Goal: Use online tool/utility: Utilize a website feature to perform a specific function

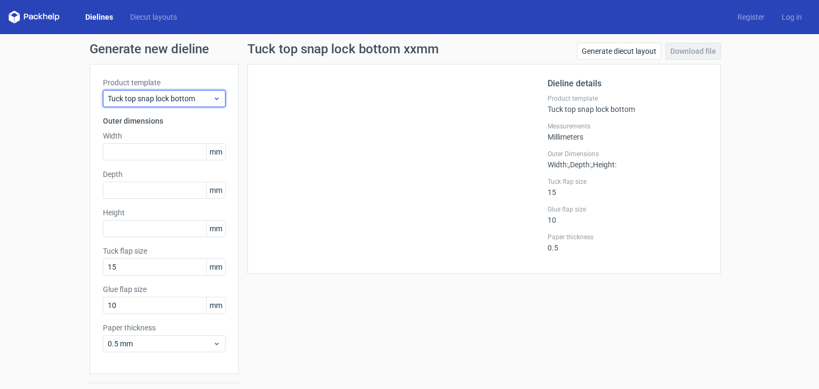
click at [218, 98] on div "Tuck top snap lock bottom" at bounding box center [164, 98] width 123 height 17
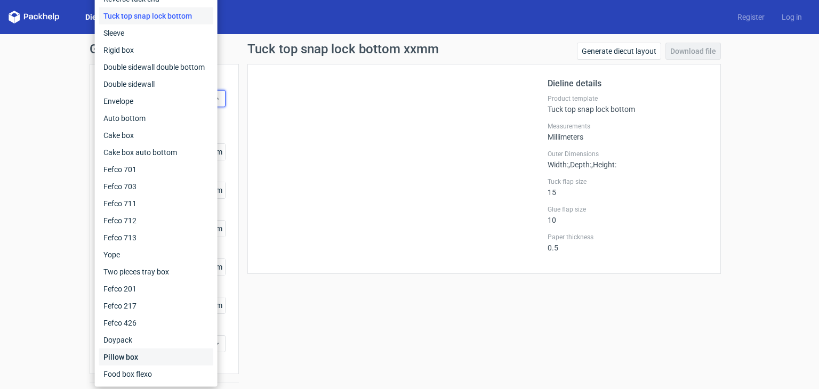
click at [134, 360] on div "Pillow box" at bounding box center [156, 357] width 114 height 17
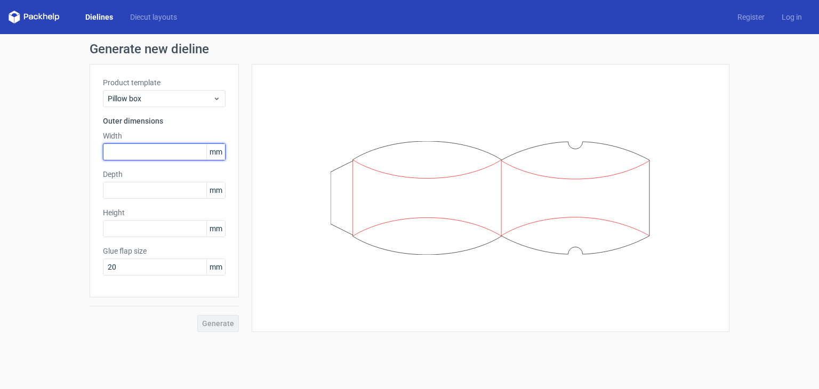
click at [139, 153] on input "text" at bounding box center [164, 151] width 123 height 17
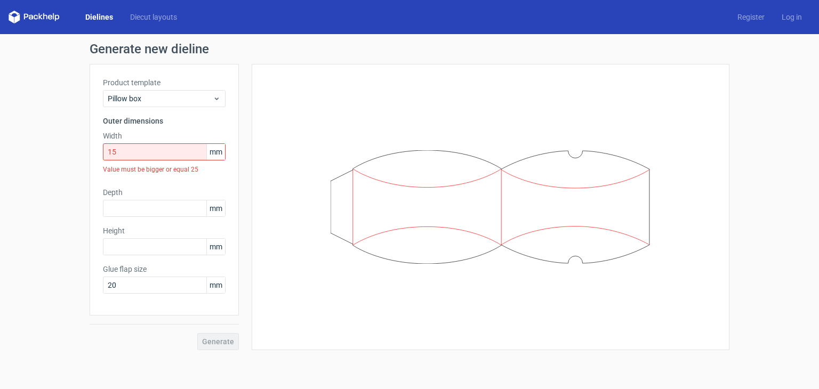
click at [219, 150] on span "mm" at bounding box center [215, 152] width 19 height 16
click at [153, 154] on input "15" at bounding box center [164, 151] width 123 height 17
click at [227, 120] on div "Product template Pillow box Outer dimensions Width 15 mm Value must be bigger o…" at bounding box center [164, 190] width 149 height 252
drag, startPoint x: 126, startPoint y: 156, endPoint x: 109, endPoint y: 157, distance: 17.6
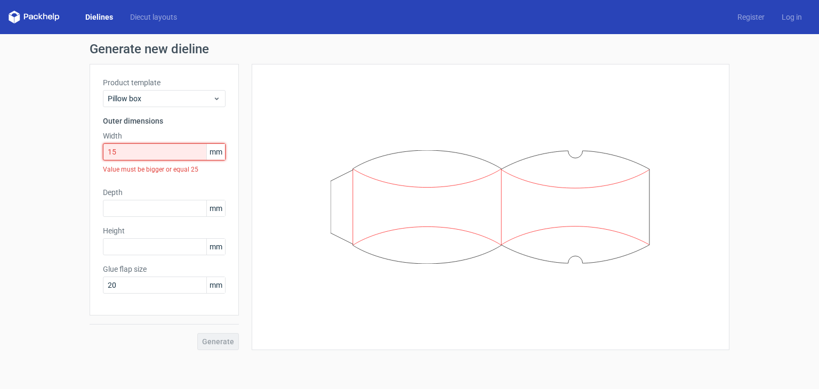
click at [71, 156] on div "Generate new dieline Product template Pillow box Outer dimensions Width 15 mm V…" at bounding box center [409, 196] width 819 height 325
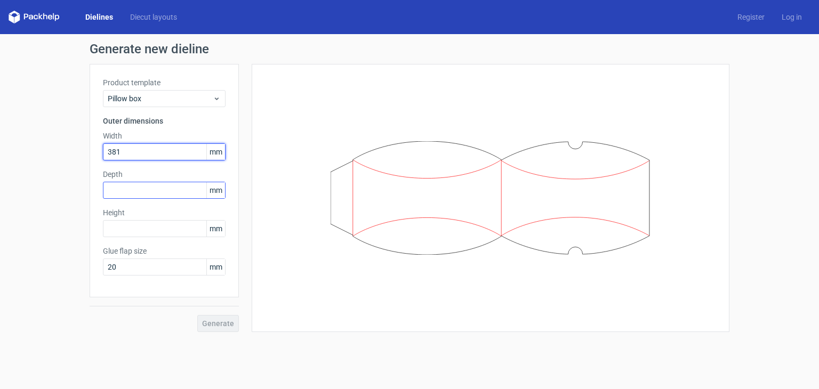
type input "381"
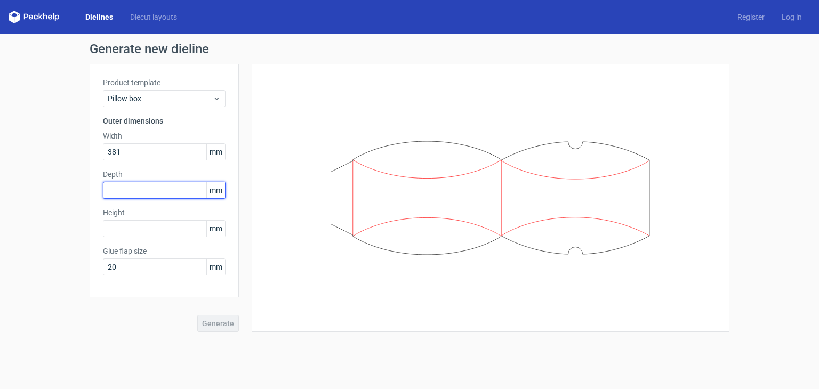
click at [133, 192] on input "text" at bounding box center [164, 190] width 123 height 17
type input "76"
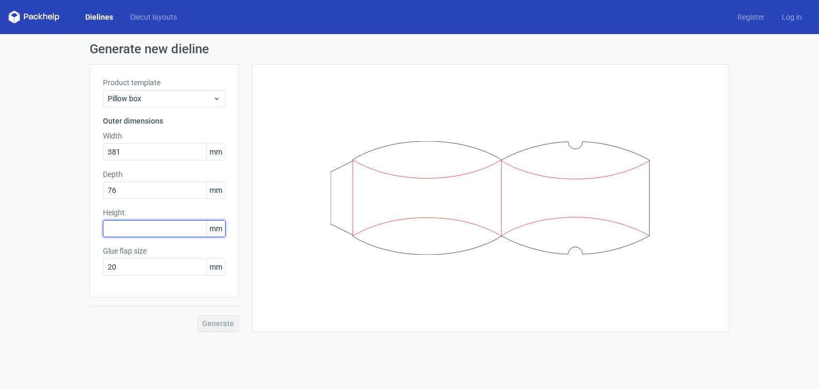
click at [147, 228] on input "text" at bounding box center [164, 228] width 123 height 17
type input "381"
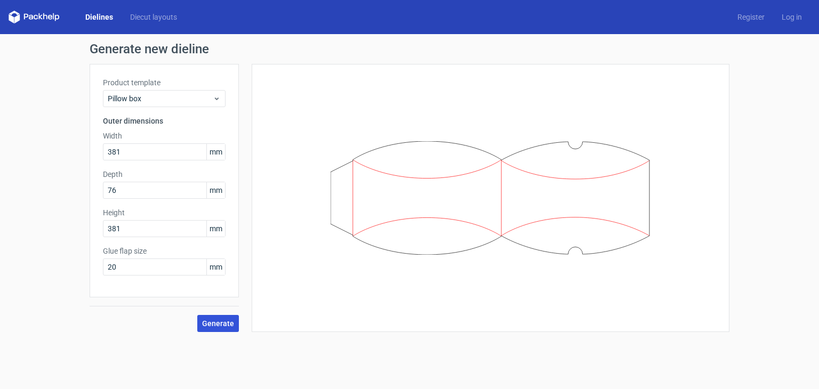
click at [227, 325] on span "Generate" at bounding box center [218, 323] width 32 height 7
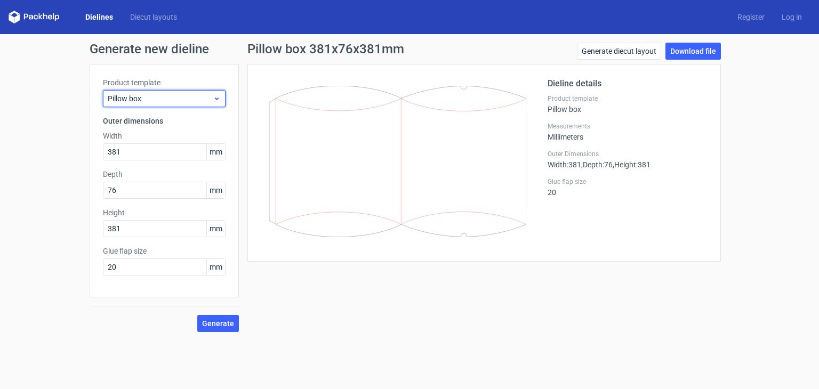
click at [218, 96] on icon at bounding box center [217, 98] width 8 height 9
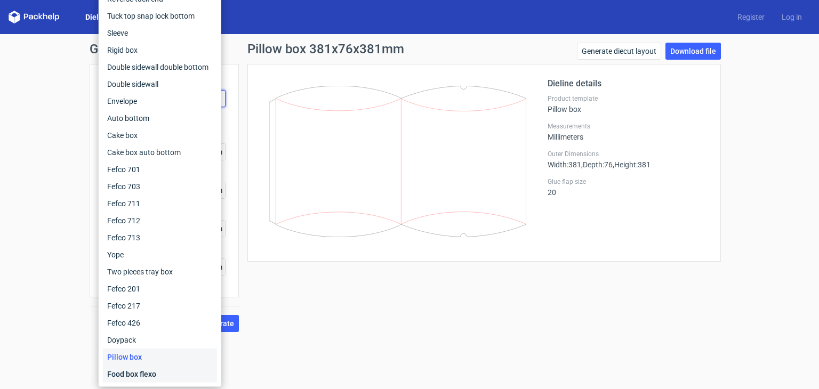
click at [151, 372] on div "Food box flexo" at bounding box center [160, 374] width 114 height 17
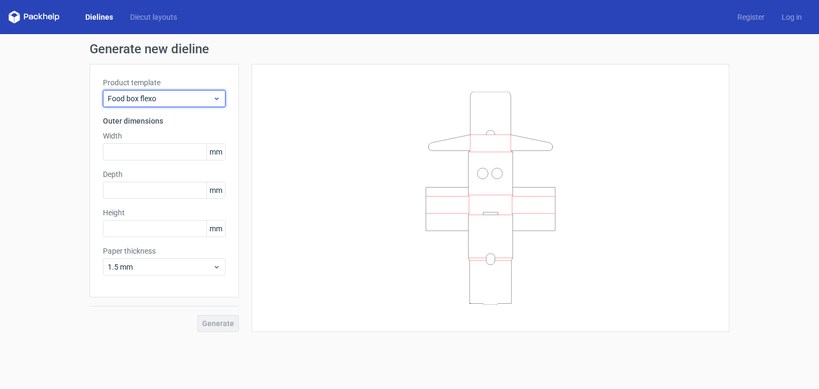
click at [216, 94] on icon at bounding box center [217, 98] width 8 height 9
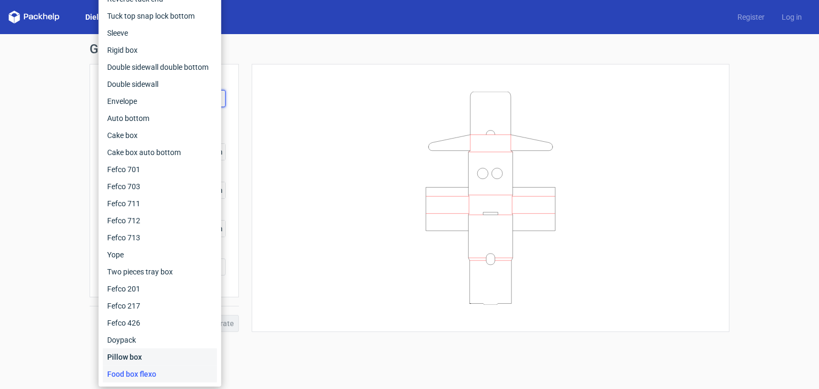
click at [136, 359] on div "Pillow box" at bounding box center [160, 357] width 114 height 17
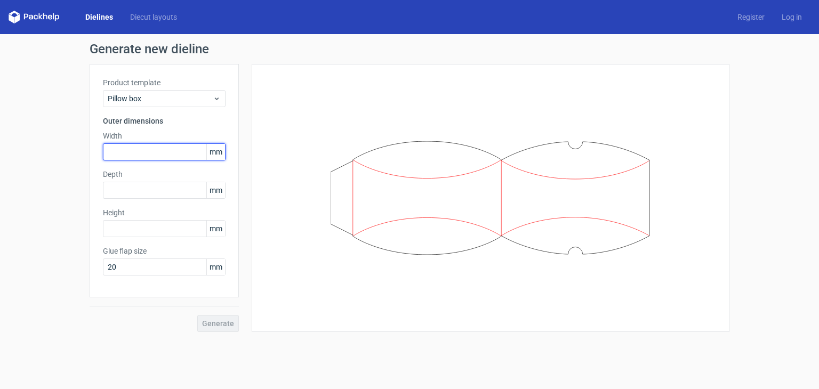
click at [125, 150] on input "text" at bounding box center [164, 151] width 123 height 17
type input "381"
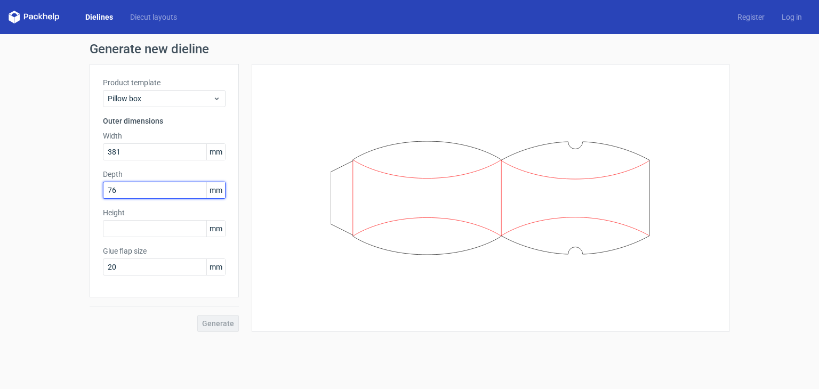
type input "76"
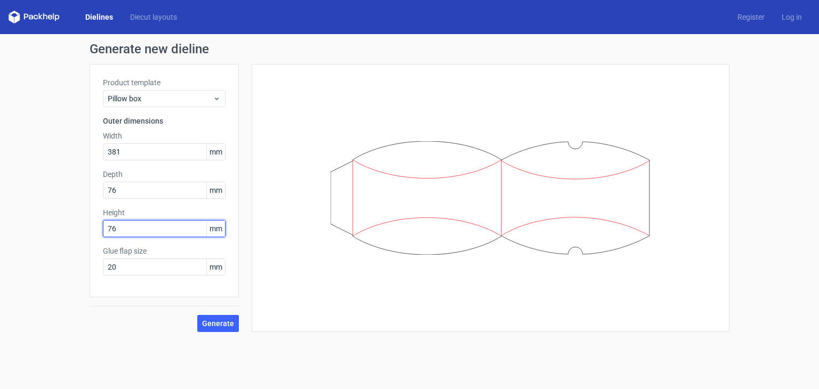
type input "76"
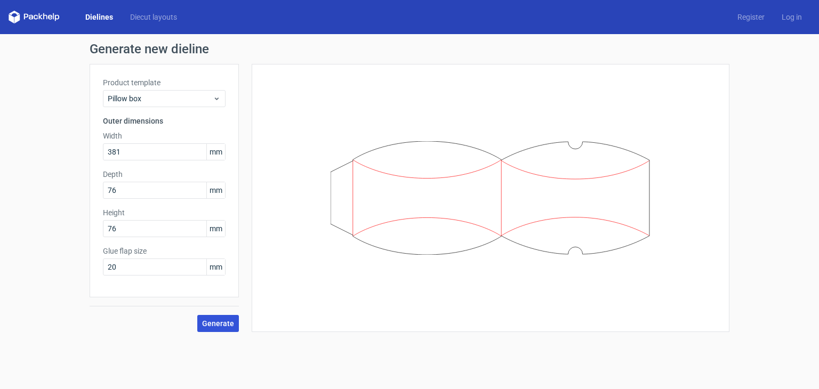
click at [214, 320] on span "Generate" at bounding box center [218, 323] width 32 height 7
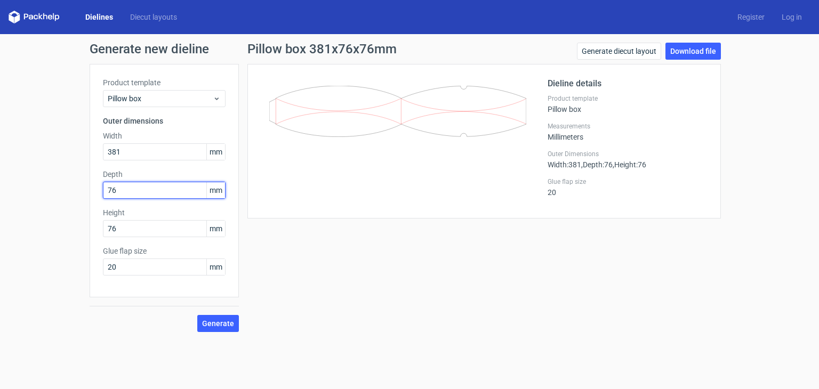
click at [72, 191] on div "Generate new dieline Product template Pillow box Outer dimensions Width 381 mm …" at bounding box center [409, 187] width 819 height 307
click at [118, 182] on input "0" at bounding box center [164, 190] width 123 height 17
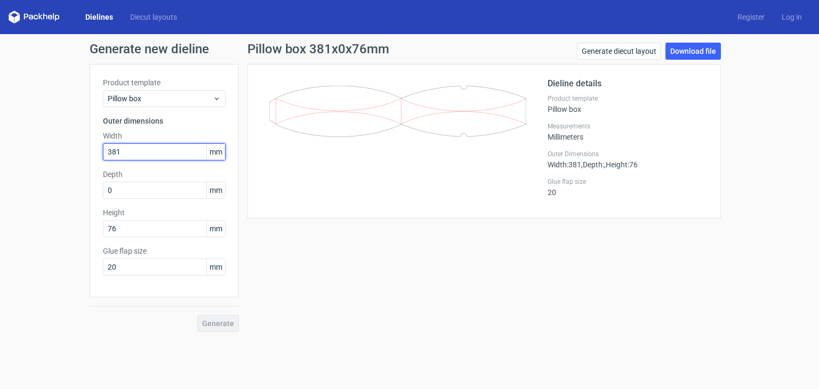
click at [136, 151] on input "381" at bounding box center [164, 151] width 123 height 17
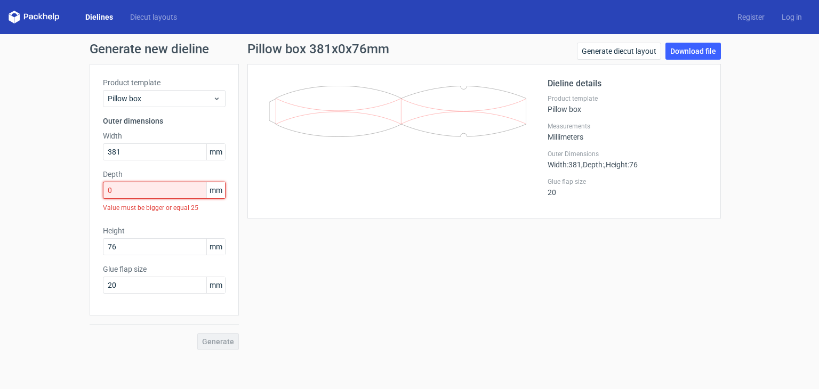
click at [124, 197] on input "0" at bounding box center [164, 190] width 123 height 17
drag, startPoint x: 82, startPoint y: 192, endPoint x: 59, endPoint y: 192, distance: 23.5
click at [58, 192] on div "Generate new dieline Product template Pillow box Outer dimensions Width 381 mm …" at bounding box center [409, 196] width 819 height 325
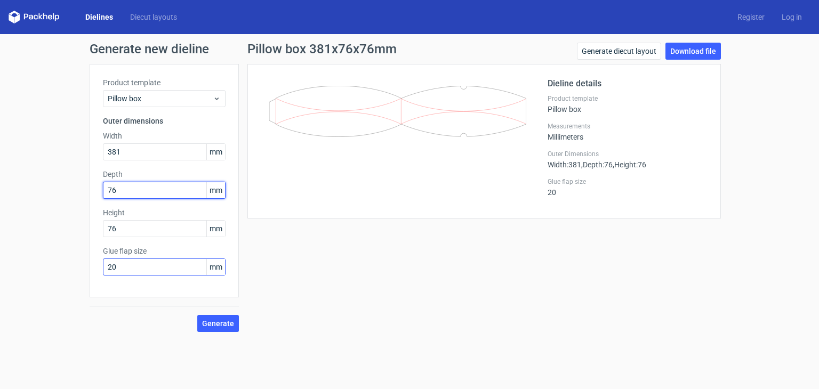
type input "76"
drag, startPoint x: 149, startPoint y: 267, endPoint x: 102, endPoint y: 269, distance: 47.0
click at [102, 269] on div "Product template Pillow box Outer dimensions Width 381 mm Depth 76 mm Height 76…" at bounding box center [164, 181] width 149 height 234
type input "15"
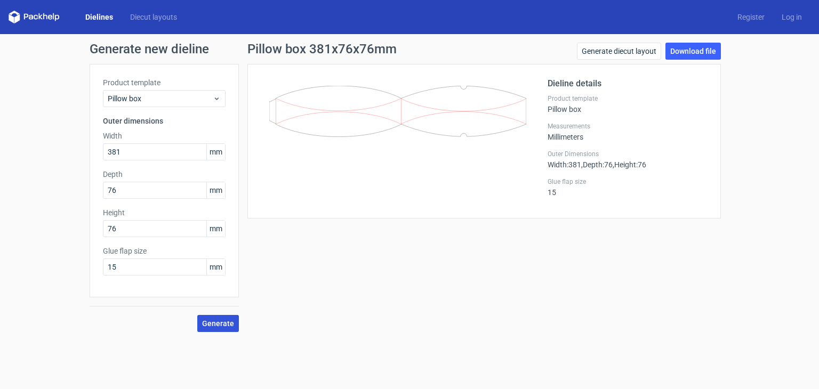
click at [212, 322] on span "Generate" at bounding box center [218, 323] width 32 height 7
click at [144, 20] on link "Diecut layouts" at bounding box center [154, 17] width 64 height 11
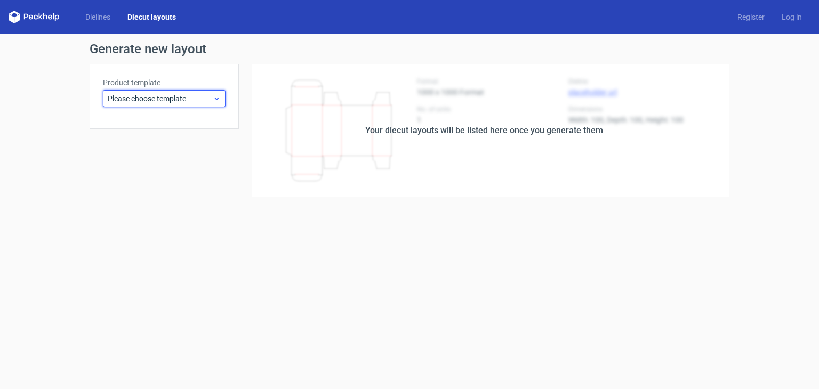
click at [223, 99] on div "Please choose template" at bounding box center [164, 98] width 123 height 17
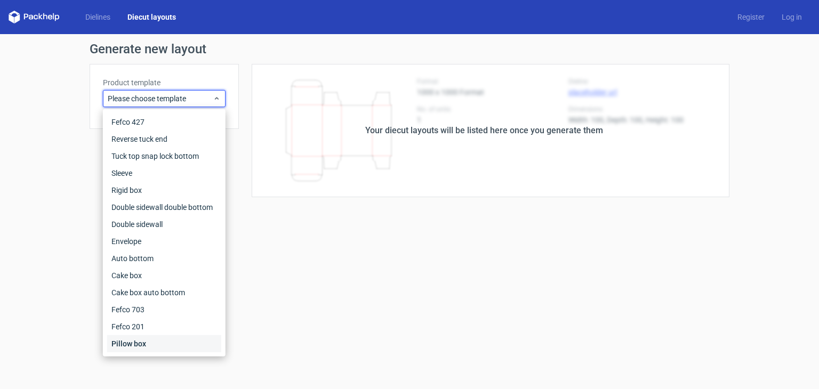
click at [167, 343] on div "Pillow box" at bounding box center [164, 343] width 114 height 17
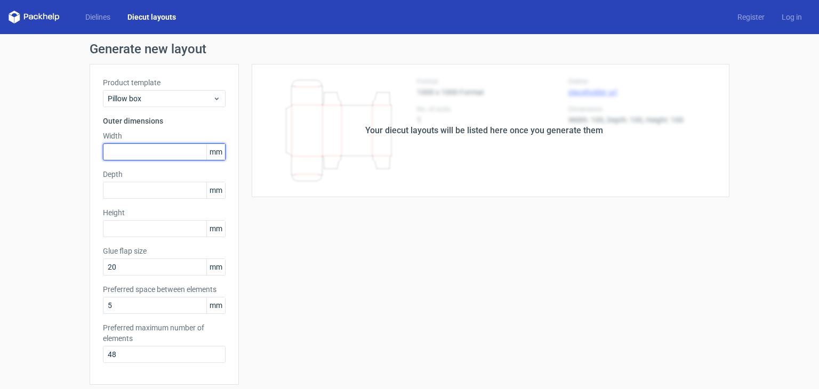
click at [157, 151] on input "text" at bounding box center [164, 151] width 123 height 17
type input "381"
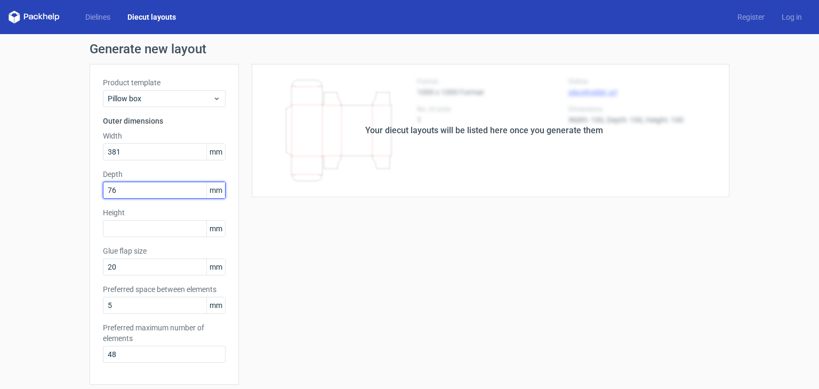
type input "76"
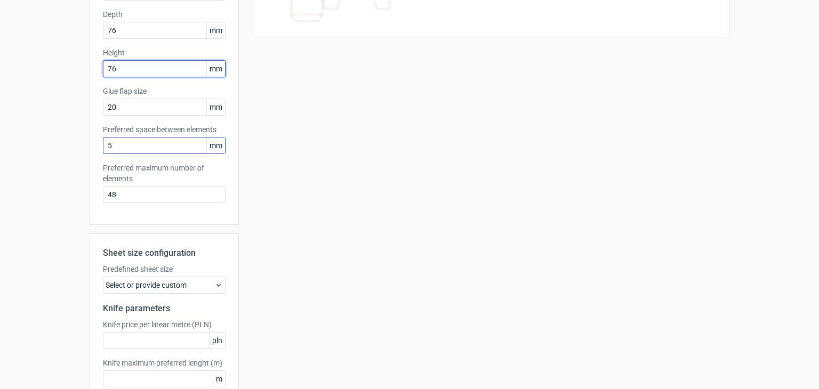
scroll to position [223, 0]
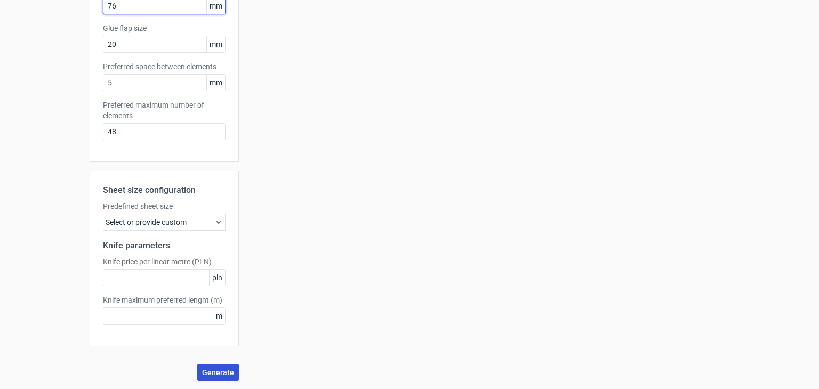
type input "76"
click at [198, 371] on button "Generate" at bounding box center [218, 372] width 42 height 17
click at [213, 376] on button "Generate" at bounding box center [218, 372] width 42 height 17
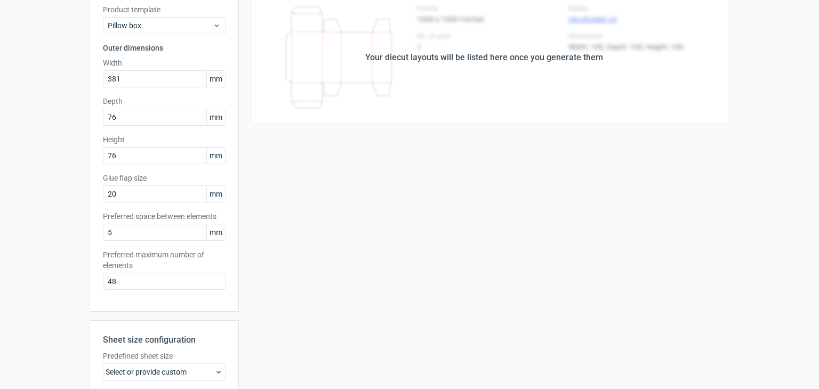
scroll to position [170, 0]
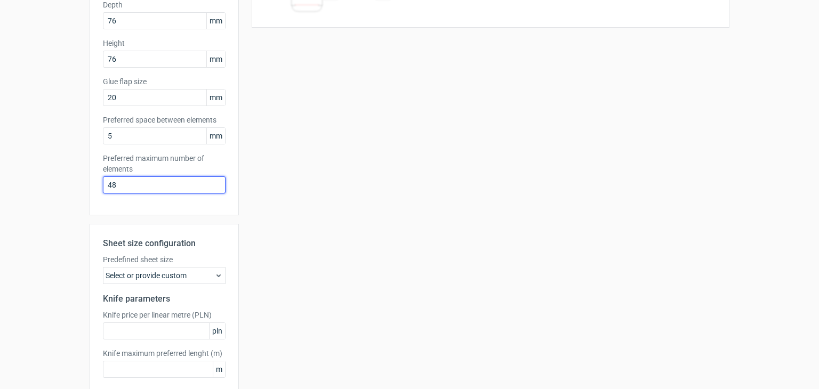
click at [156, 183] on input "48" at bounding box center [164, 184] width 123 height 17
type input "1"
click at [167, 206] on div "Product template Pillow box Outer dimensions Width 381 mm Depth 76 mm Height 76…" at bounding box center [164, 54] width 149 height 321
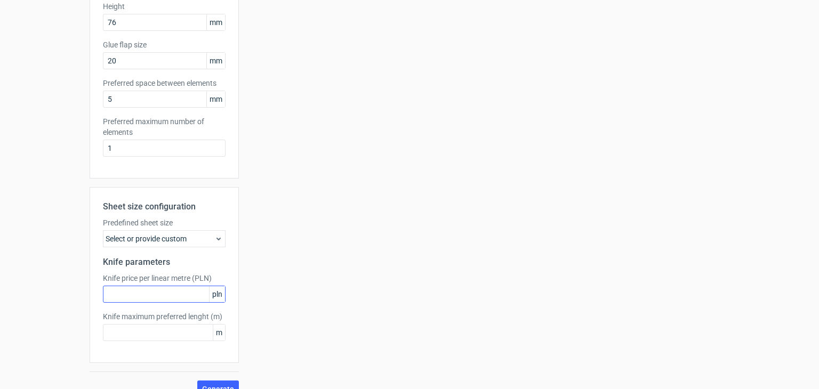
scroll to position [223, 0]
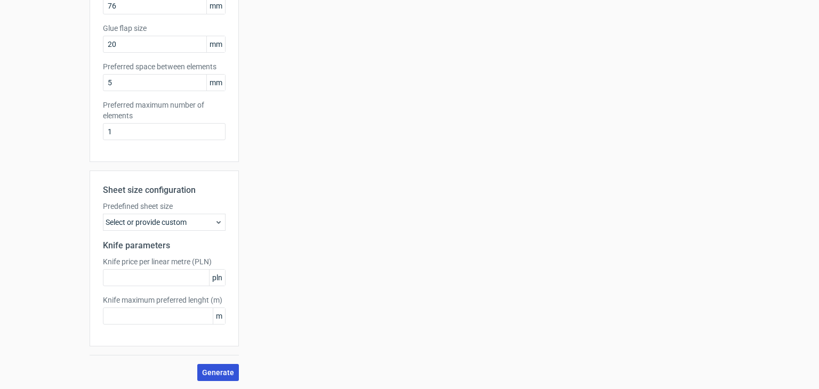
click at [220, 376] on span "Generate" at bounding box center [218, 372] width 32 height 7
click at [213, 376] on button "Generate" at bounding box center [218, 372] width 42 height 17
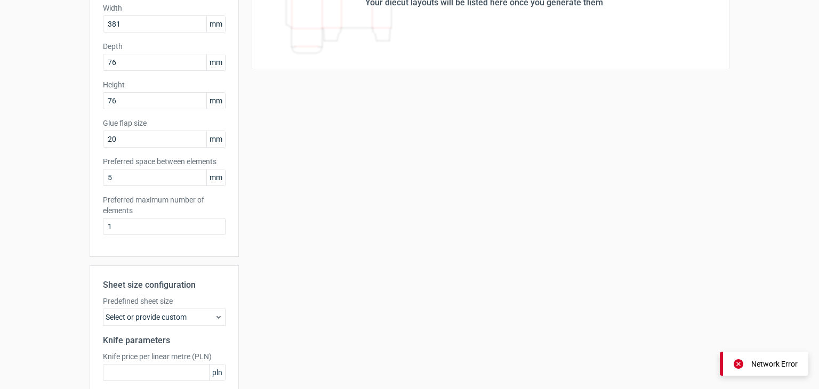
scroll to position [0, 0]
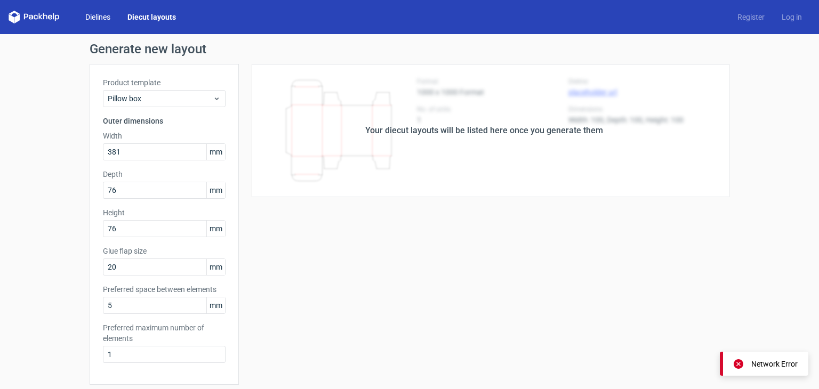
click at [104, 20] on link "Dielines" at bounding box center [98, 17] width 42 height 11
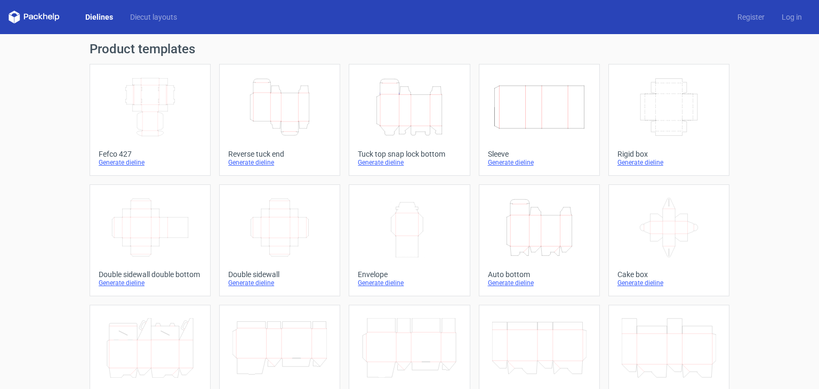
click at [46, 21] on icon at bounding box center [34, 17] width 51 height 13
click at [47, 15] on icon at bounding box center [34, 17] width 51 height 13
click at [106, 18] on link "Dielines" at bounding box center [99, 17] width 45 height 11
click at [113, 50] on h1 "Product templates" at bounding box center [410, 49] width 640 height 13
click at [116, 82] on icon "Width Depth Height" at bounding box center [150, 107] width 94 height 60
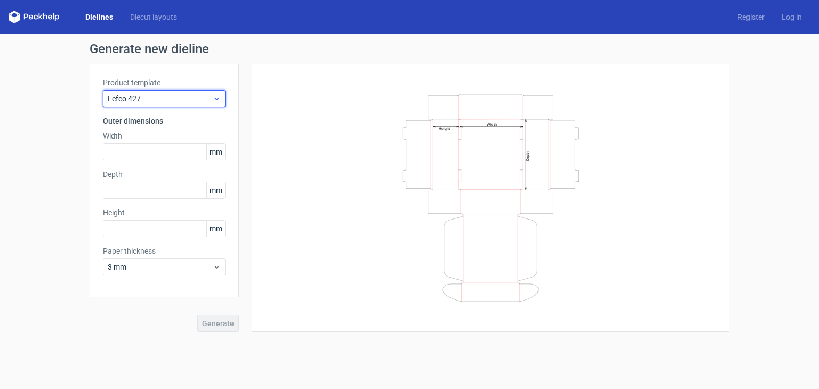
click at [218, 98] on use at bounding box center [217, 99] width 4 height 3
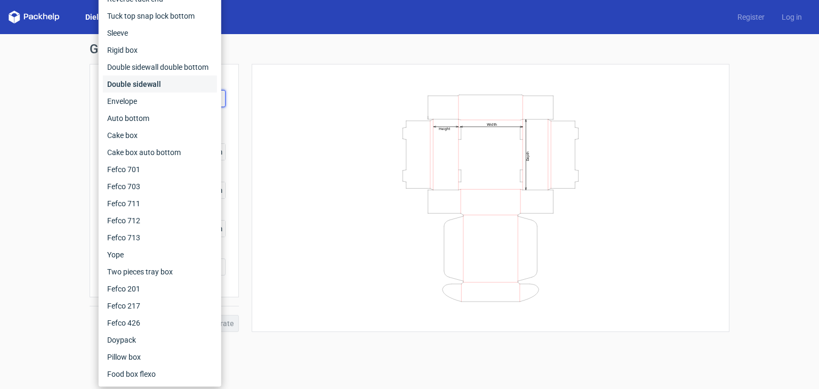
click at [164, 90] on div "Double sidewall" at bounding box center [160, 84] width 114 height 17
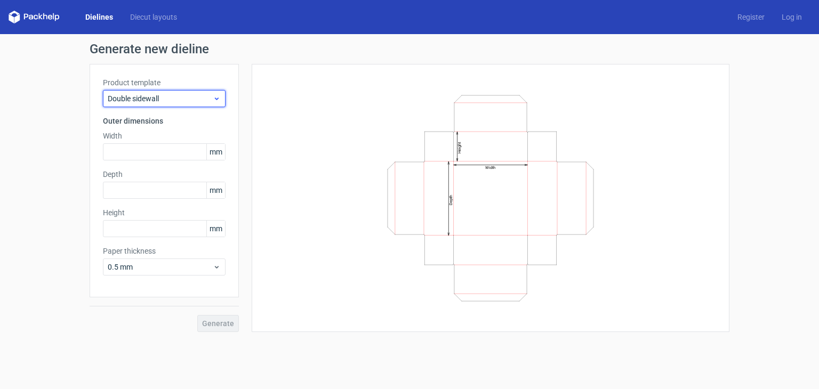
click at [218, 92] on div "Double sidewall" at bounding box center [164, 98] width 123 height 17
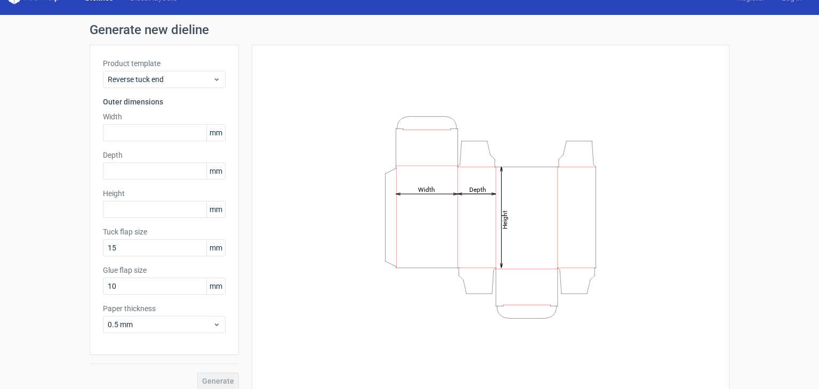
scroll to position [28, 0]
